Goal: Task Accomplishment & Management: Manage account settings

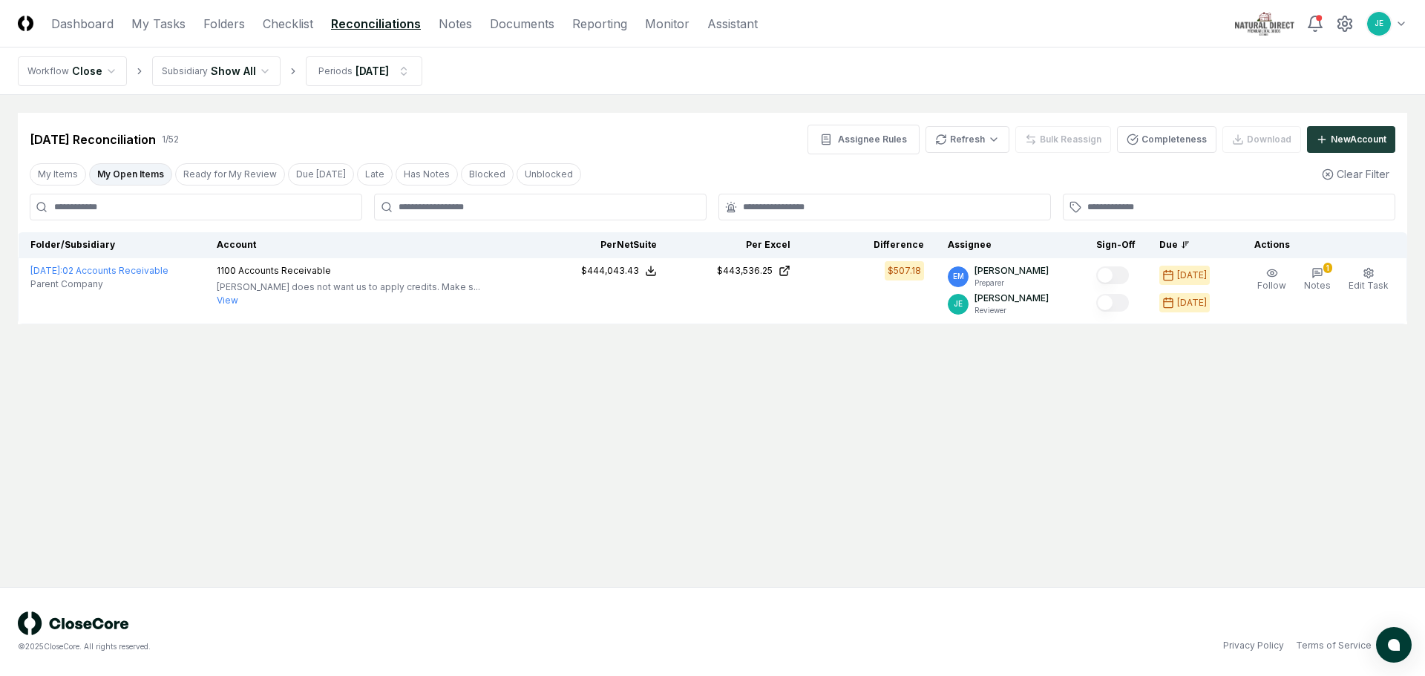
click at [1402, 30] on html "CloseCore Dashboard My Tasks Folders Checklist Reconciliations Notes Documents …" at bounding box center [712, 338] width 1425 height 676
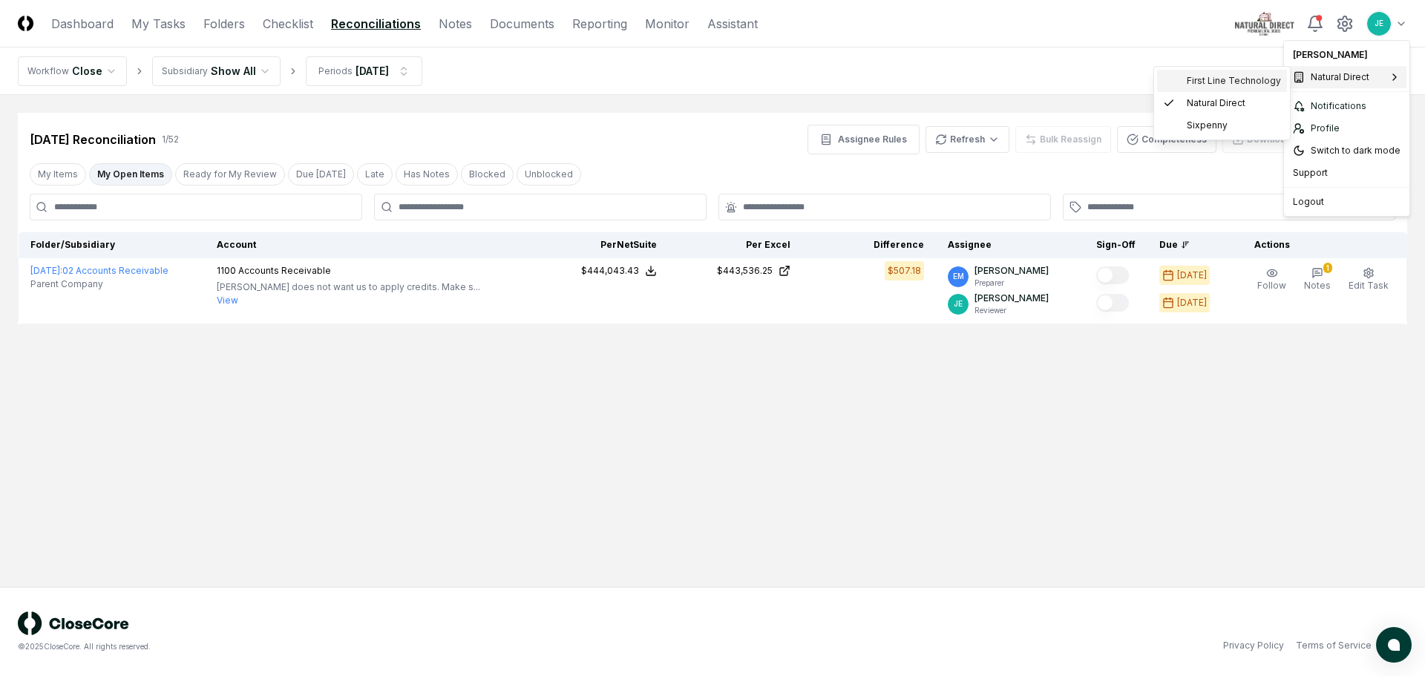
click at [1235, 82] on span "First Line Technology" at bounding box center [1234, 80] width 94 height 13
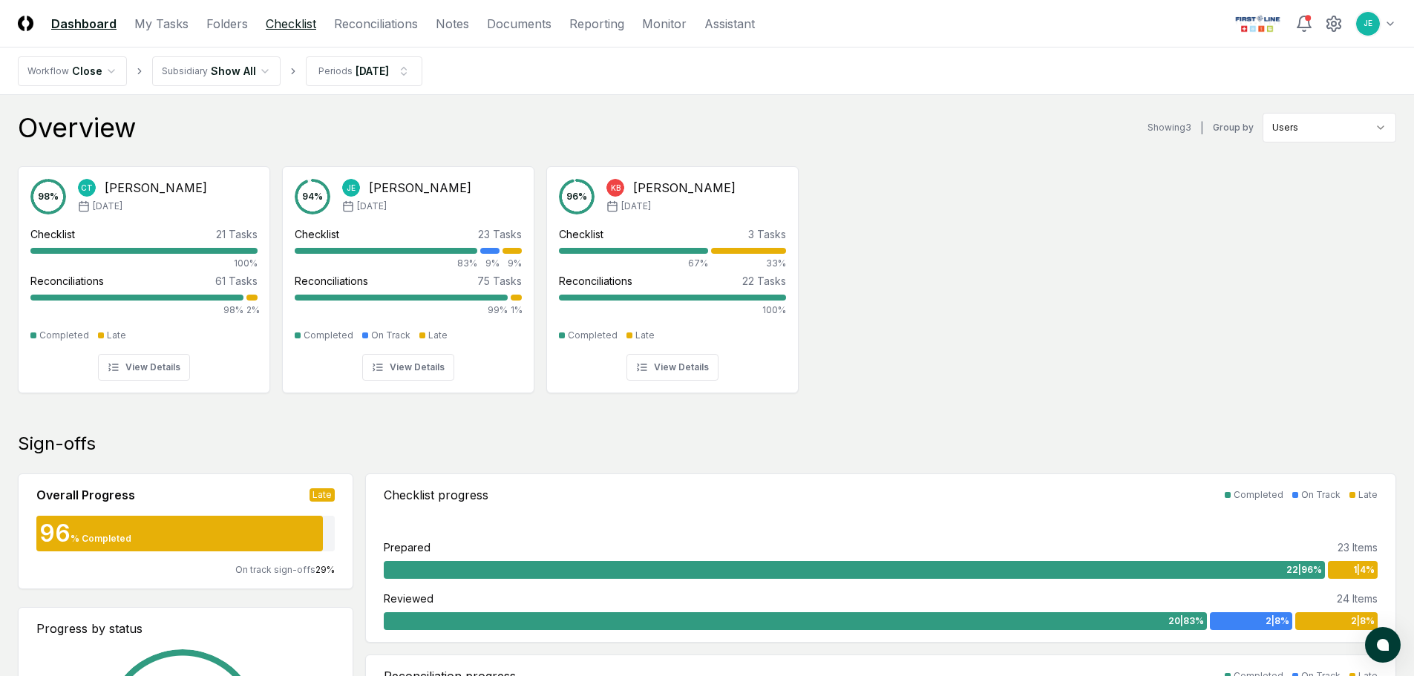
click at [287, 23] on link "Checklist" at bounding box center [291, 24] width 50 height 18
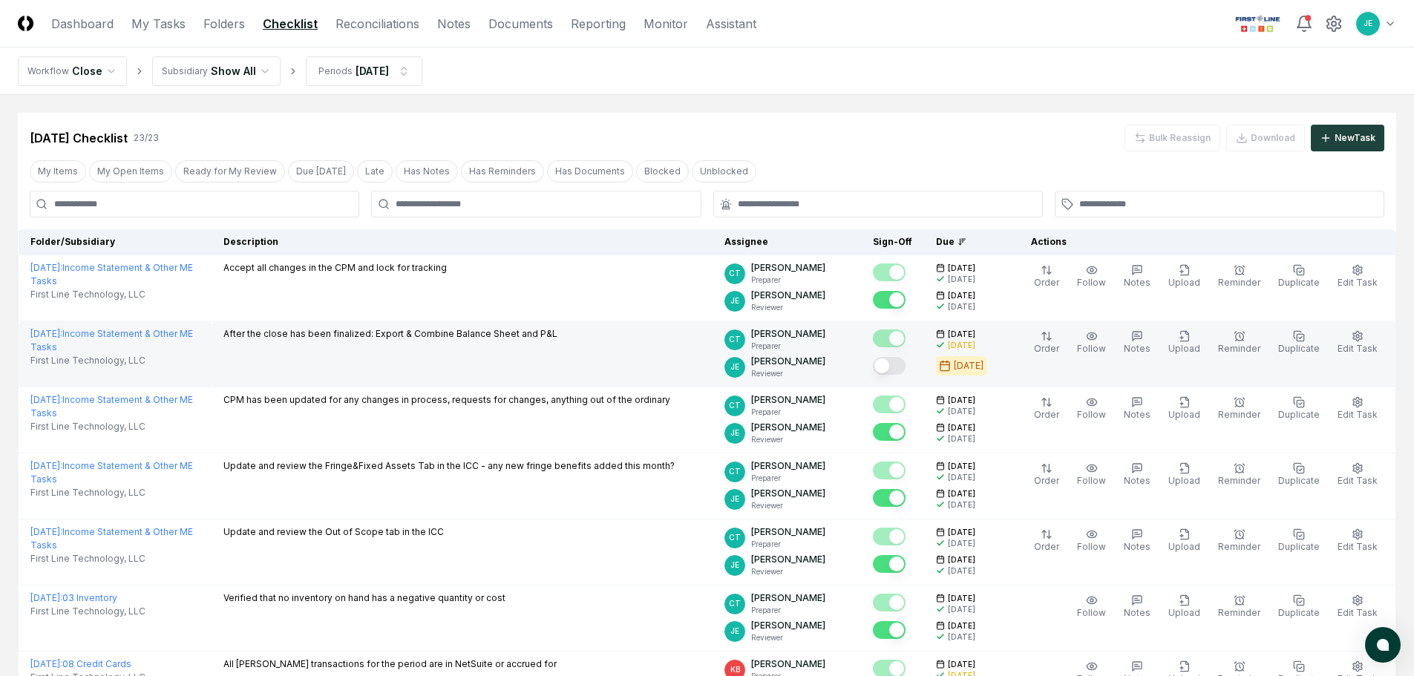
click at [903, 370] on button "Mark complete" at bounding box center [889, 366] width 33 height 18
click at [361, 27] on link "Reconciliations" at bounding box center [378, 24] width 84 height 18
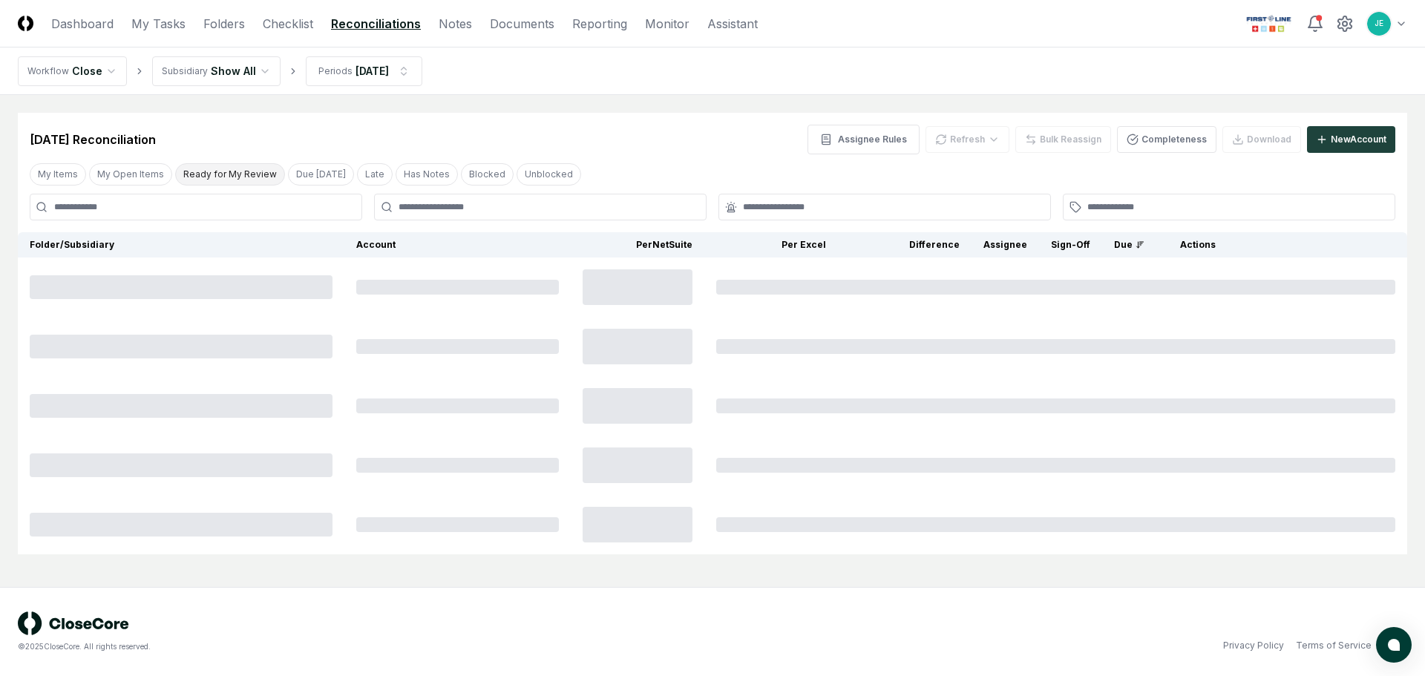
click at [230, 171] on button "Ready for My Review" at bounding box center [230, 174] width 110 height 22
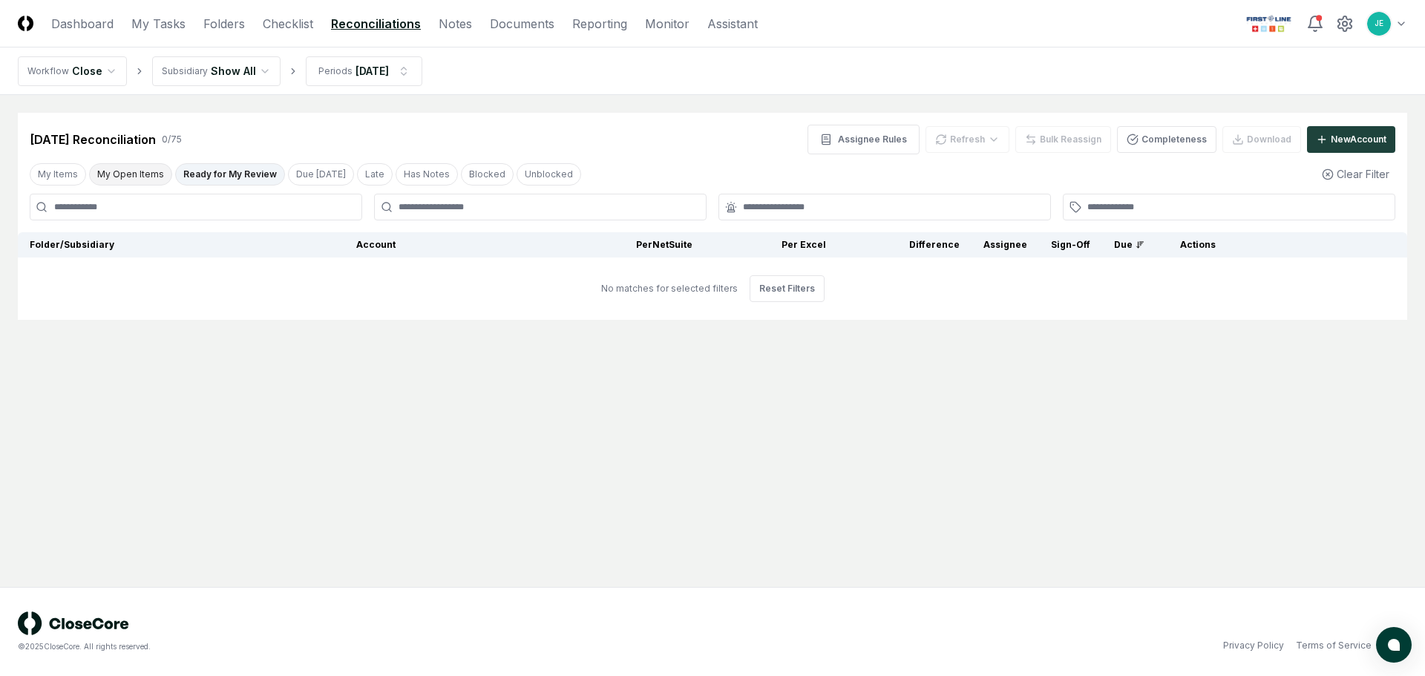
click at [143, 175] on button "My Open Items" at bounding box center [130, 174] width 83 height 22
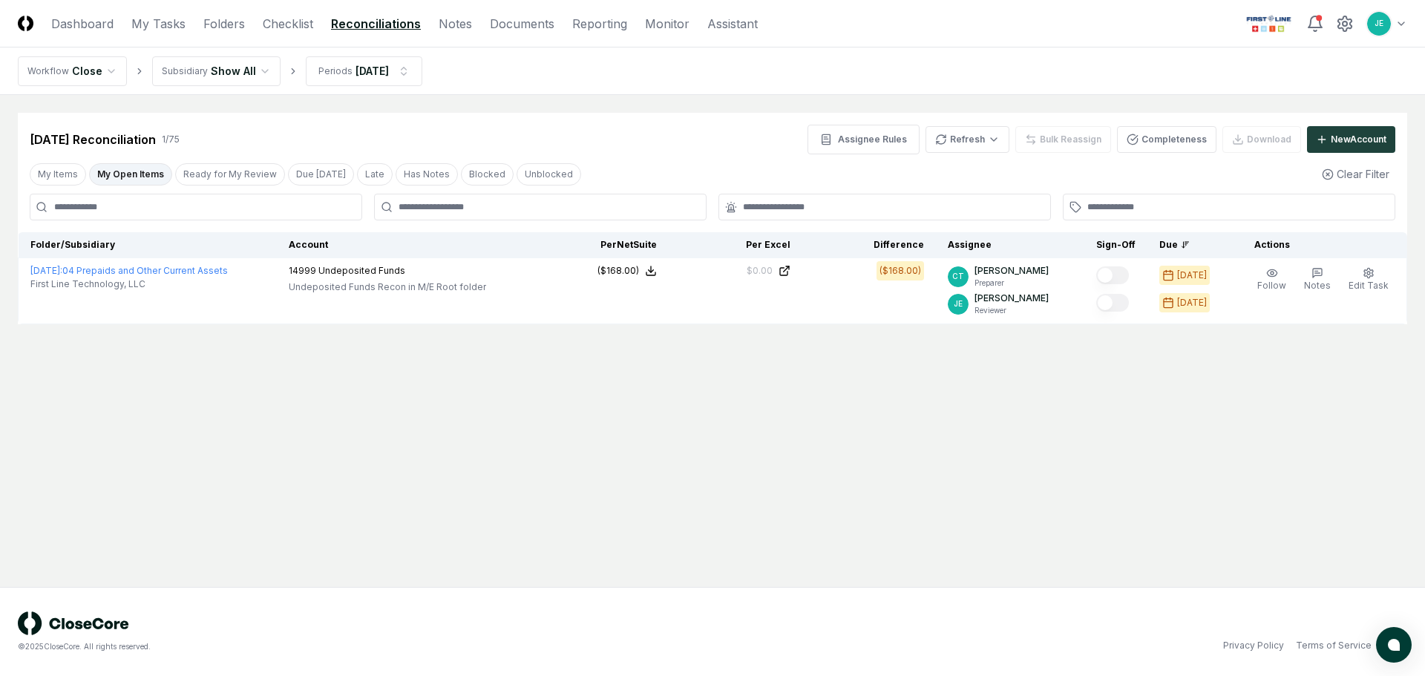
click at [693, 151] on div "[DATE] Reconciliation 1 / 75 Assignee Rules Refresh Bulk Reassign Completeness …" at bounding box center [713, 140] width 1366 height 30
click at [984, 127] on html "CloseCore Dashboard My Tasks Folders Checklist Reconciliations Notes Documents …" at bounding box center [712, 338] width 1425 height 676
click at [972, 215] on div "All" at bounding box center [973, 215] width 88 height 22
click at [730, 155] on div "[DATE] Reconciliation 1 / 75 Assignee Rules Refresh Bulk Reassign Completeness …" at bounding box center [713, 219] width 1390 height 212
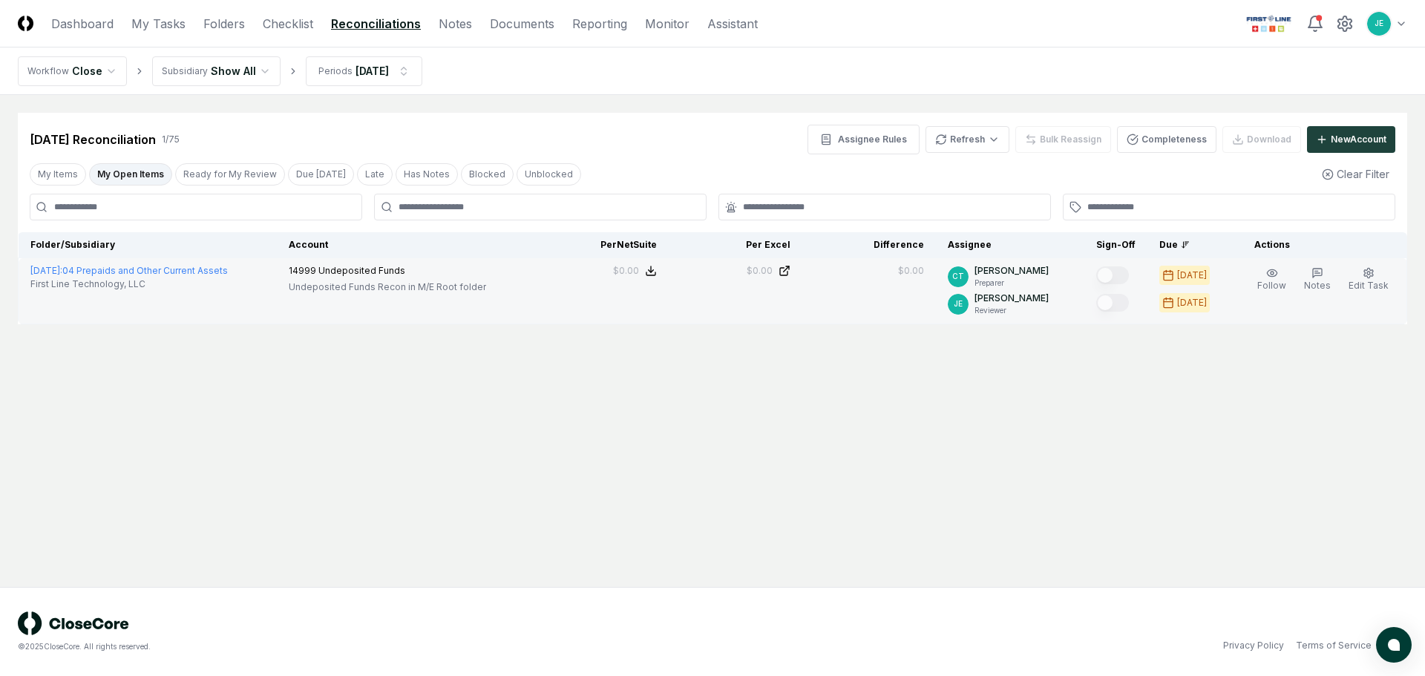
click at [1102, 292] on td at bounding box center [1116, 291] width 63 height 66
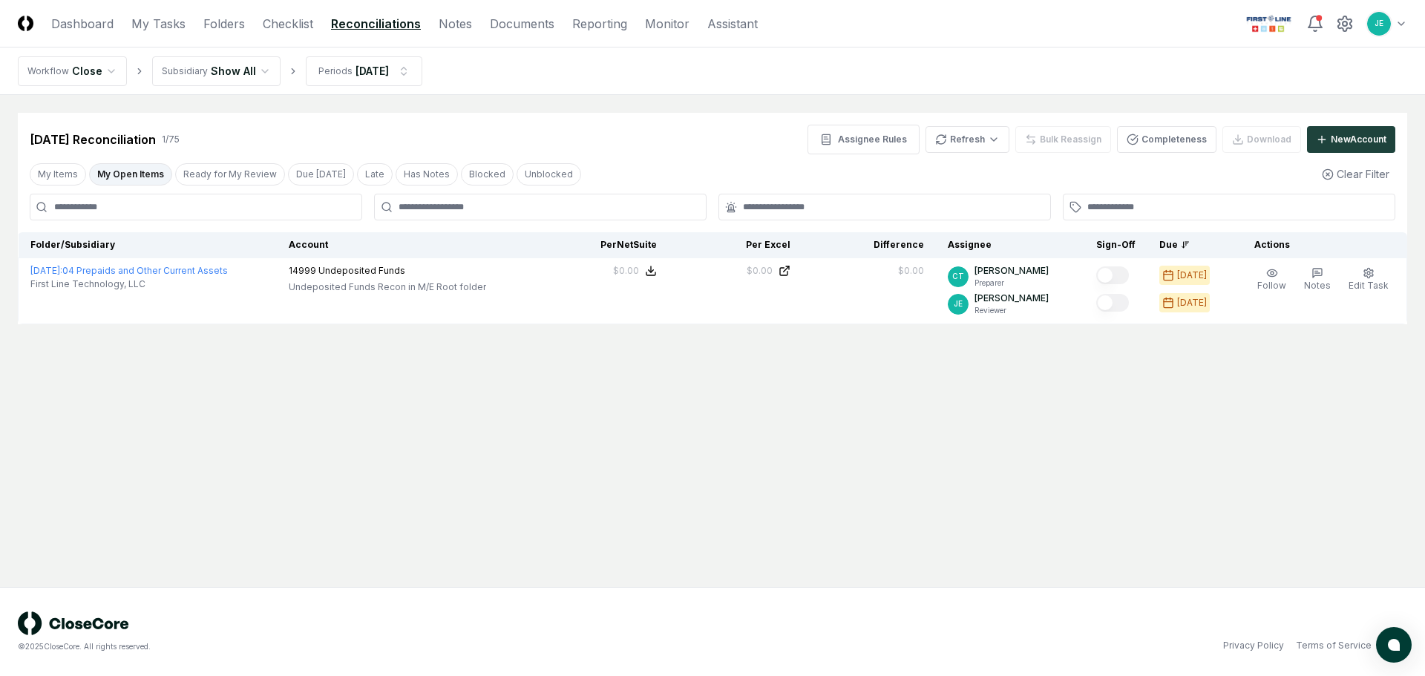
click at [647, 446] on main "Cancel Reassign [DATE] Reconciliation 1 / 75 Assignee Rules Refresh Bulk Reassi…" at bounding box center [712, 341] width 1425 height 492
click at [289, 24] on link "Checklist" at bounding box center [288, 24] width 50 height 18
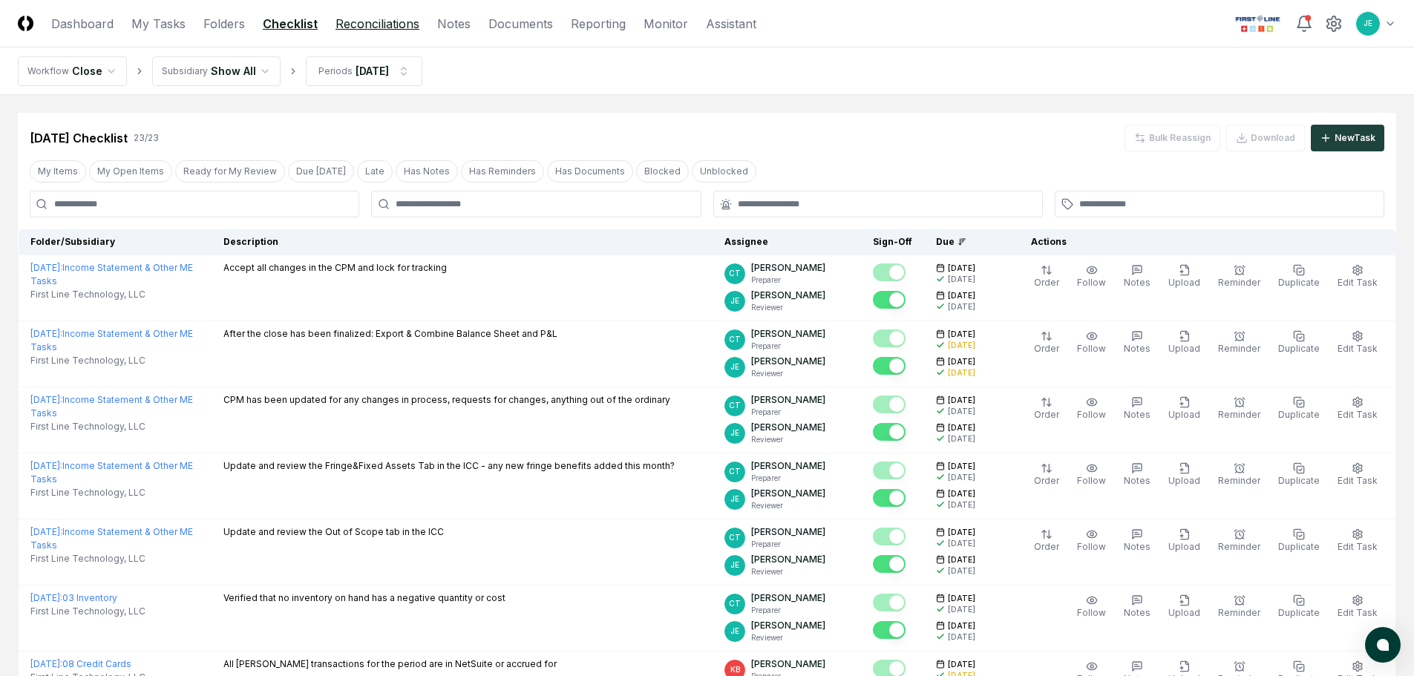
click at [376, 26] on link "Reconciliations" at bounding box center [378, 24] width 84 height 18
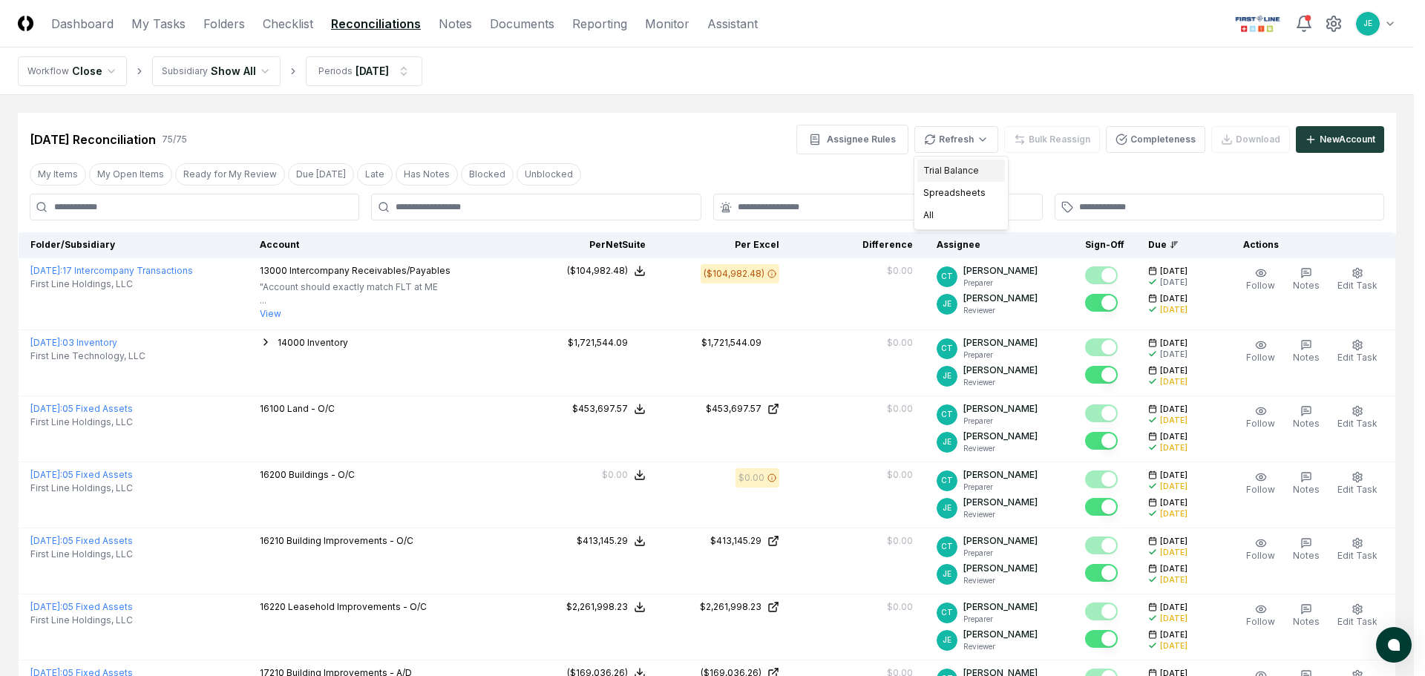
click at [973, 172] on div "Trial Balance" at bounding box center [962, 171] width 88 height 22
